Goal: Check status: Check status

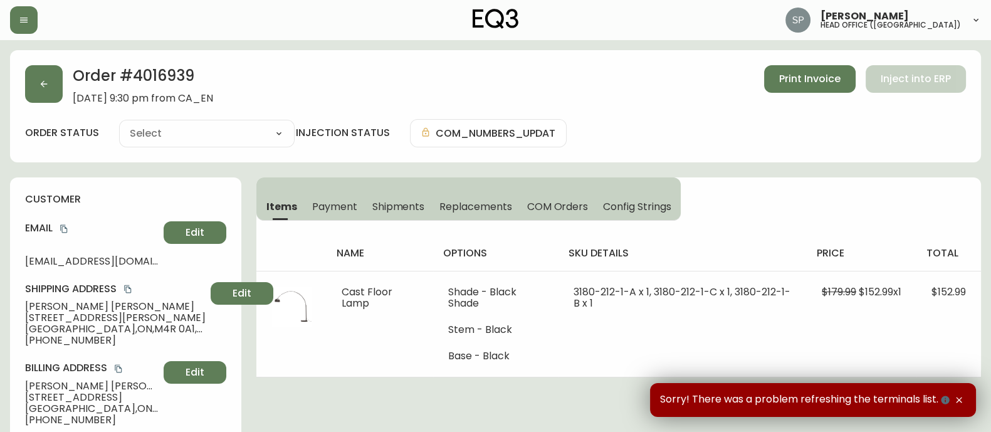
type input "Fully Shipped"
select select "FULLY_SHIPPED"
click at [34, 18] on button "button" at bounding box center [24, 20] width 28 height 28
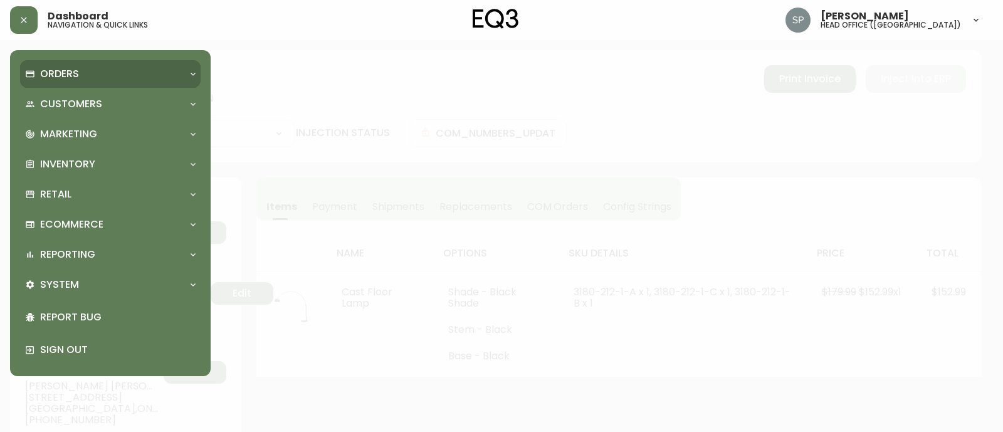
click at [66, 80] on p "Orders" at bounding box center [59, 74] width 39 height 14
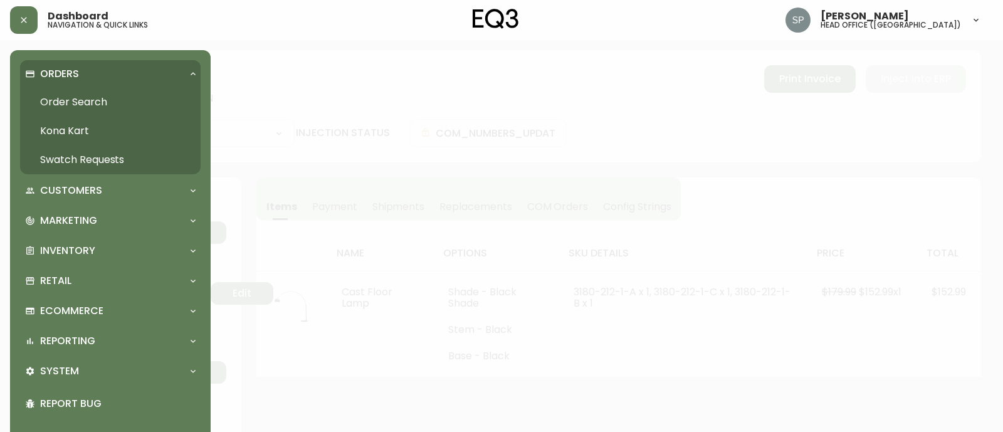
click at [72, 103] on link "Order Search" at bounding box center [110, 102] width 180 height 29
